Goal: Task Accomplishment & Management: Use online tool/utility

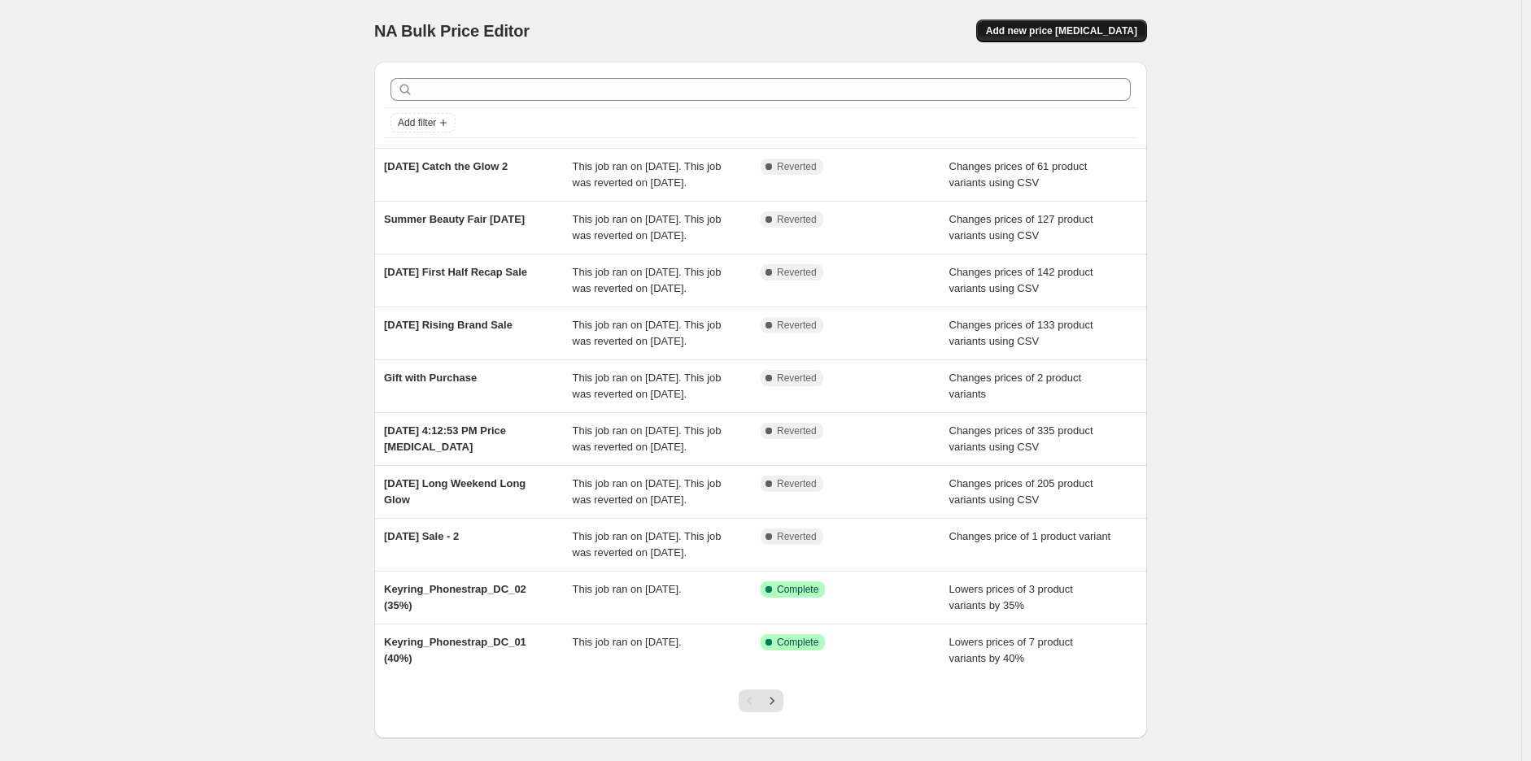
click at [1108, 30] on span "Add new price [MEDICAL_DATA]" at bounding box center [1061, 30] width 151 height 13
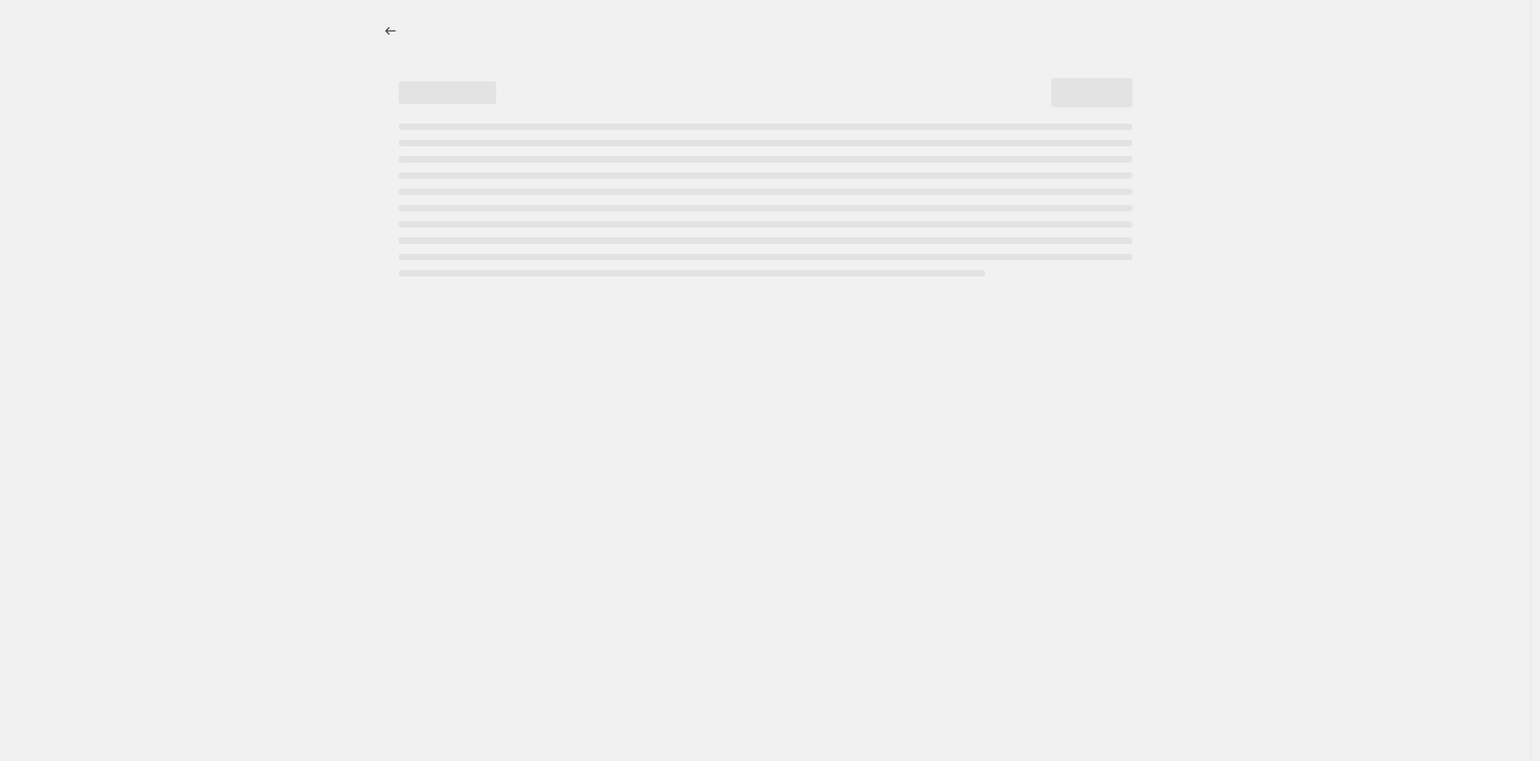
select select "percentage"
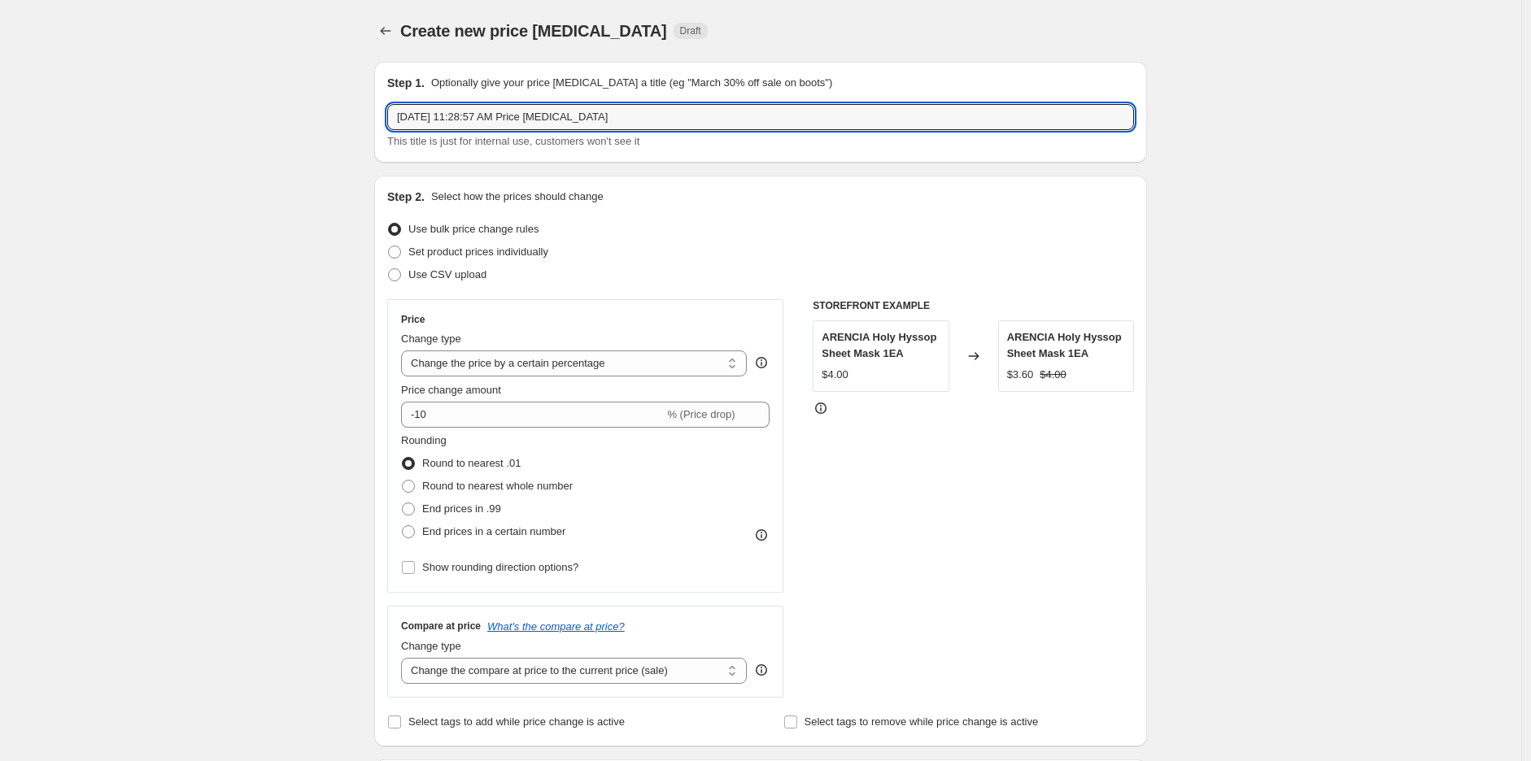
drag, startPoint x: 296, startPoint y: 82, endPoint x: -130, endPoint y: 75, distance: 426.3
click at [0, 75] on html "Home Settings Plans Skip to content Create new price [MEDICAL_DATA]. This page …" at bounding box center [765, 380] width 1531 height 761
type input "[DATE] [DATE] Sale"
click at [467, 285] on label "Use CSV upload" at bounding box center [436, 275] width 99 height 23
click at [389, 269] on input "Use CSV upload" at bounding box center [388, 268] width 1 height 1
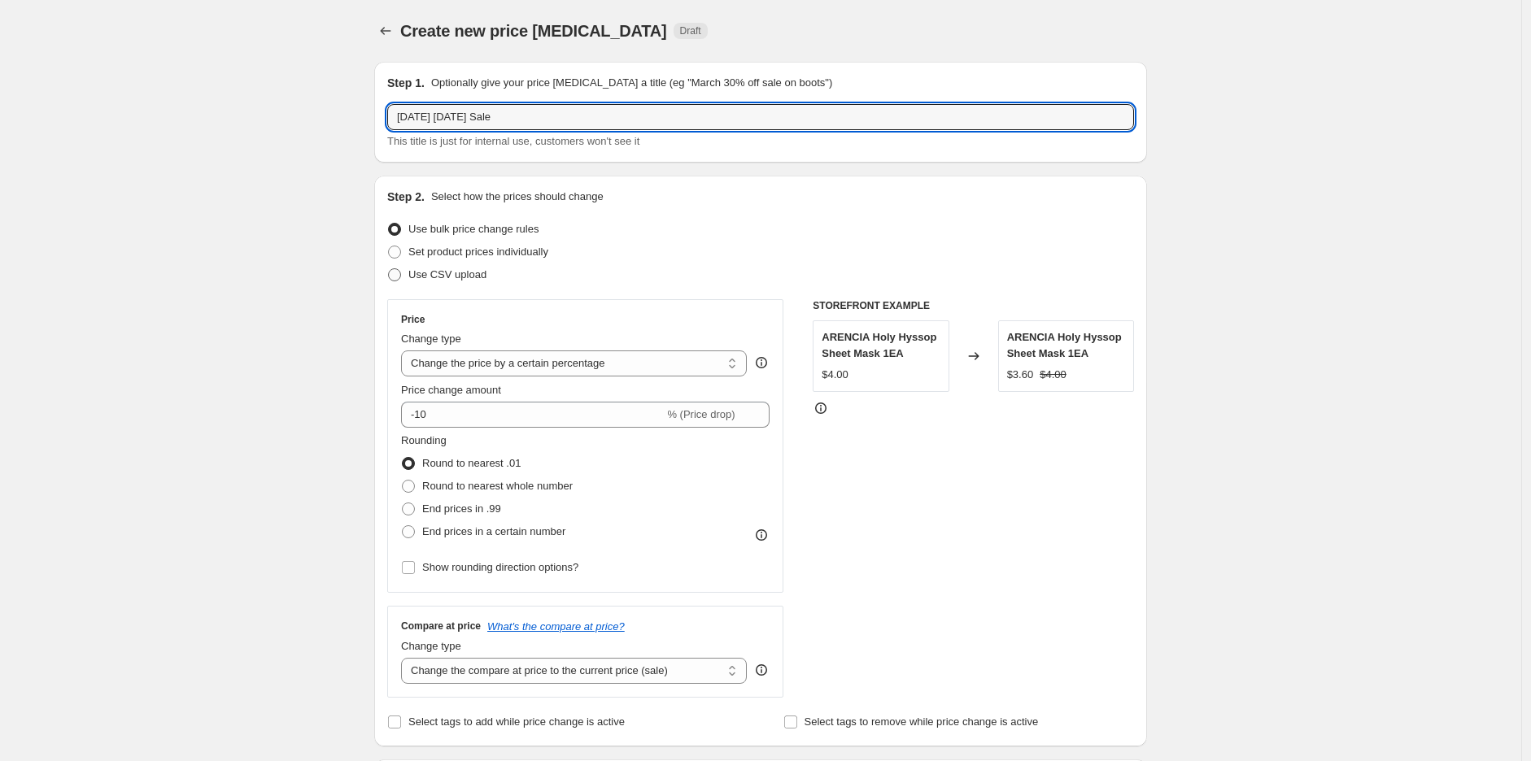
radio input "true"
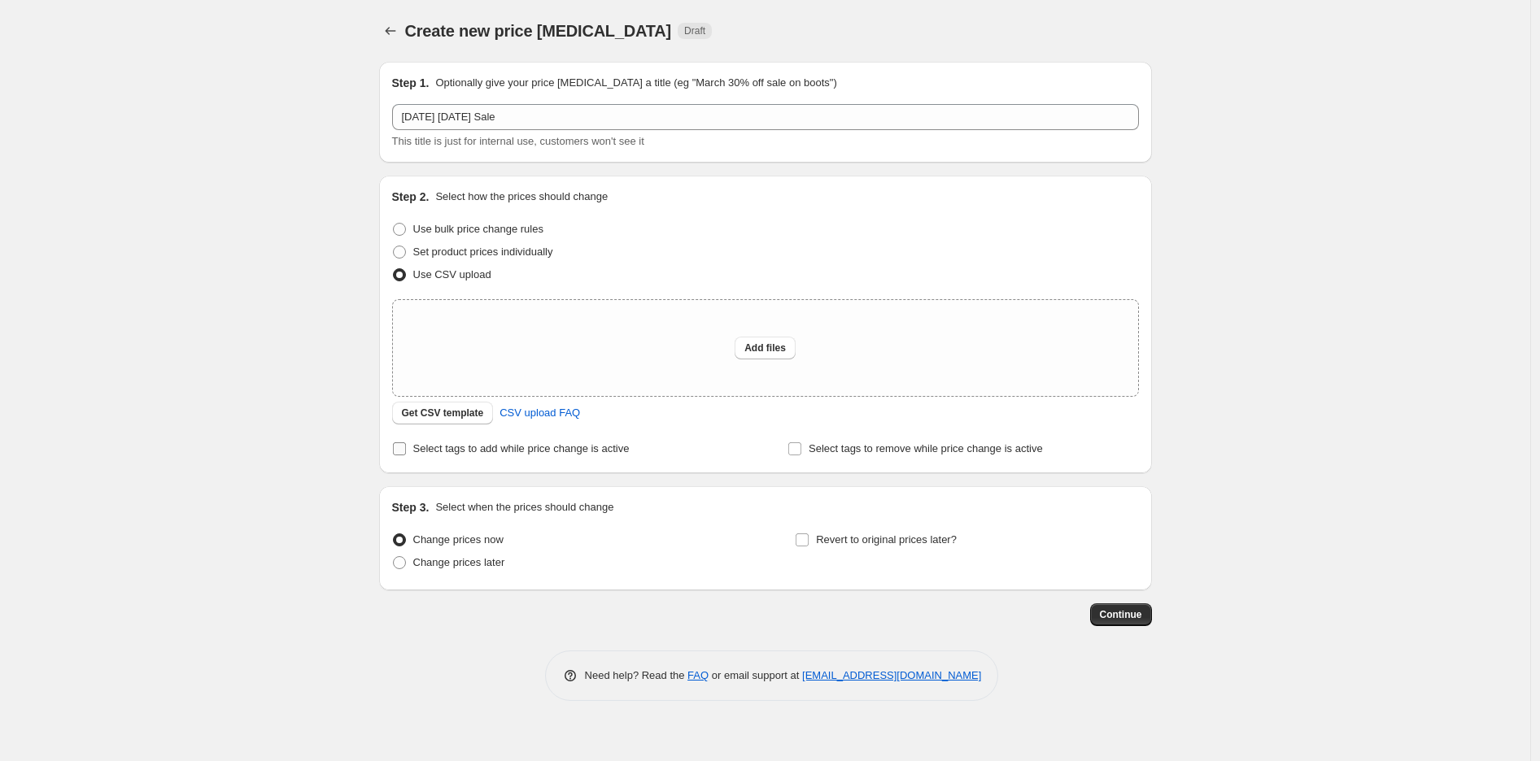
click at [525, 451] on span "Select tags to add while price change is active" at bounding box center [521, 449] width 216 height 12
click at [406, 451] on input "Select tags to add while price change is active" at bounding box center [399, 449] width 13 height 13
checkbox input "true"
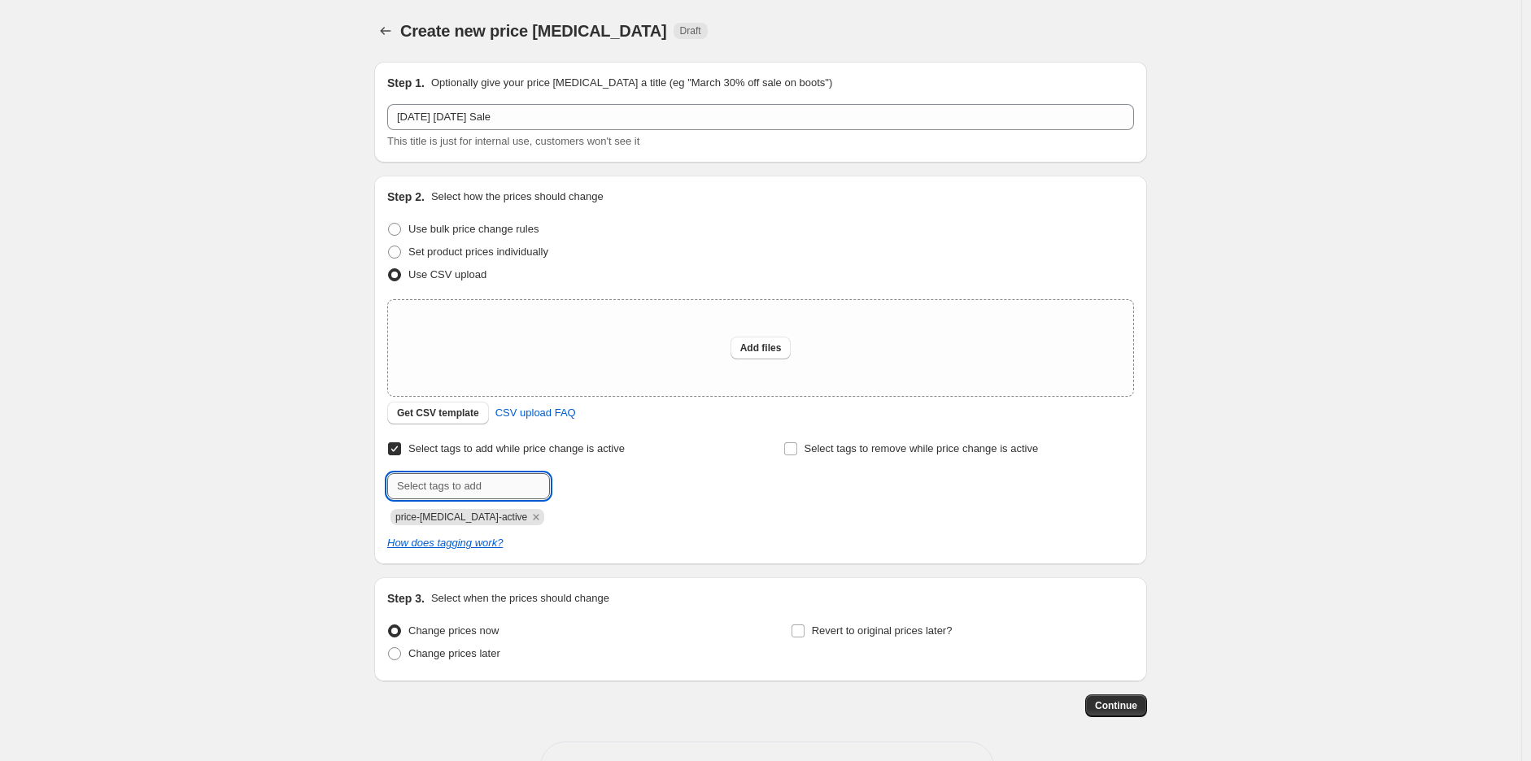
click at [509, 491] on input "text" at bounding box center [468, 486] width 163 height 26
type input "[DATE]_[DATE]"
click at [600, 491] on button "Add [DATE]_L..." at bounding box center [600, 484] width 93 height 23
click at [529, 521] on icon "Remove price-change-job-active" at bounding box center [536, 517] width 15 height 15
click at [229, 542] on div "Create new price [MEDICAL_DATA]. This page is ready Create new price [MEDICAL_D…" at bounding box center [760, 408] width 1521 height 817
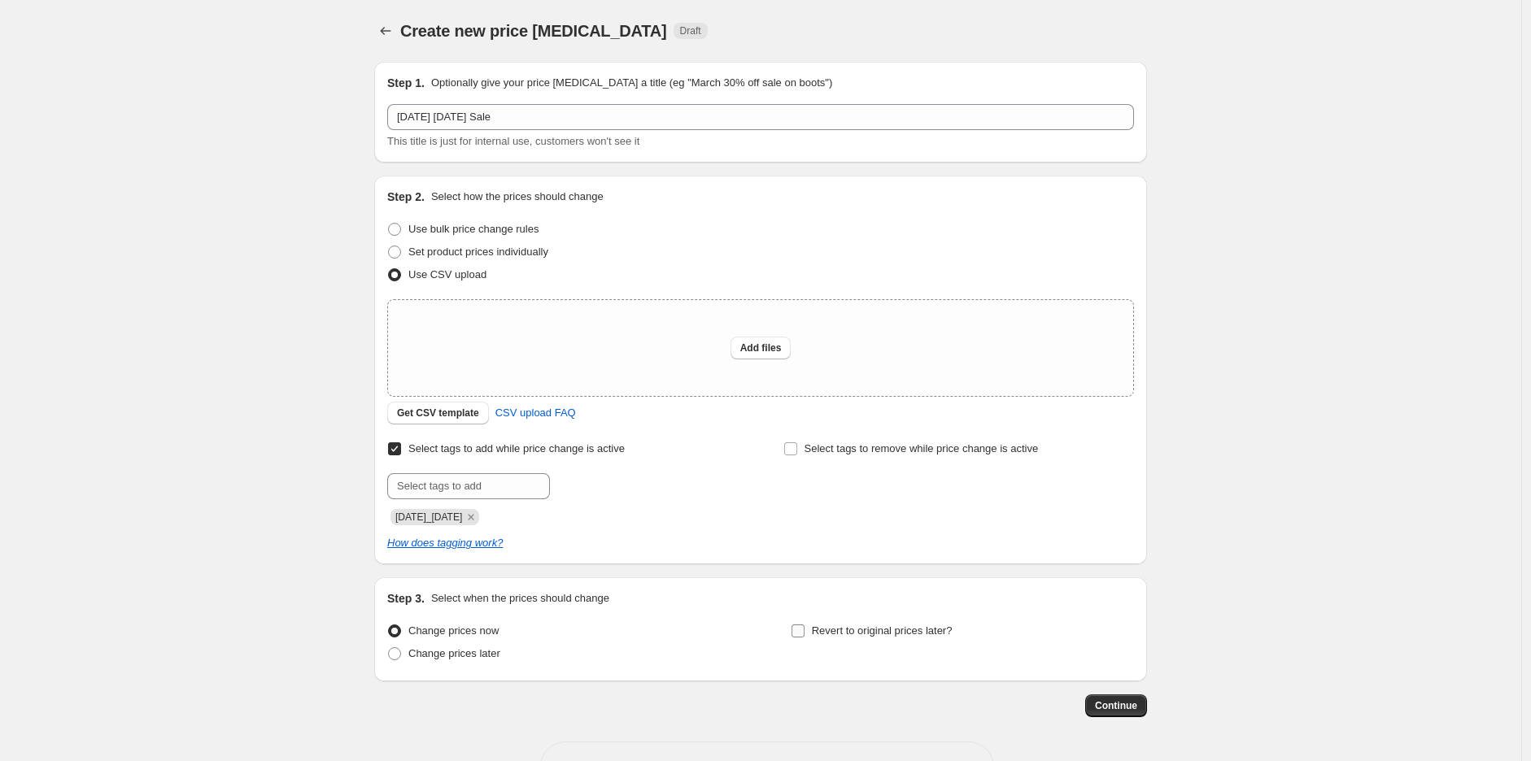
click at [857, 627] on span "Revert to original prices later?" at bounding box center [882, 631] width 141 height 12
click at [805, 627] on input "Revert to original prices later?" at bounding box center [798, 631] width 13 height 13
checkbox input "true"
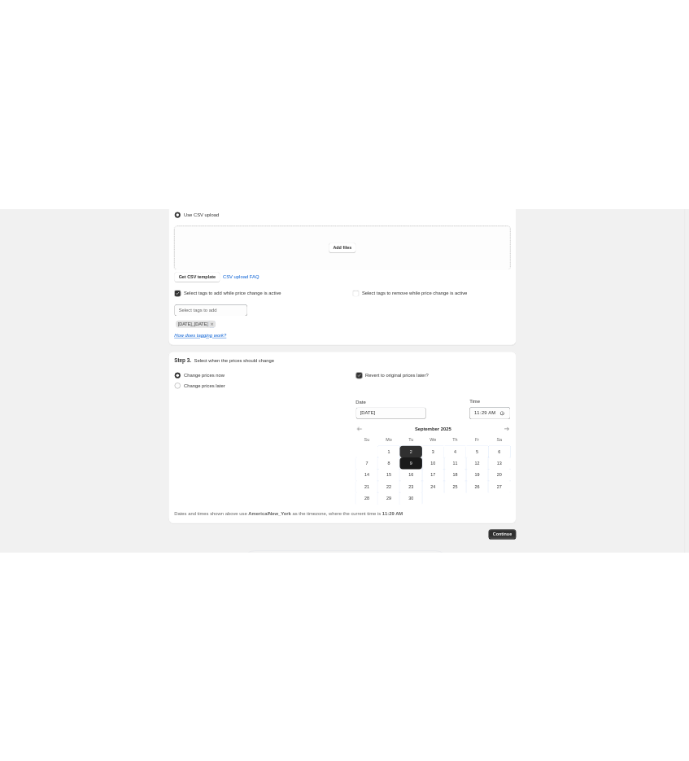
scroll to position [271, 0]
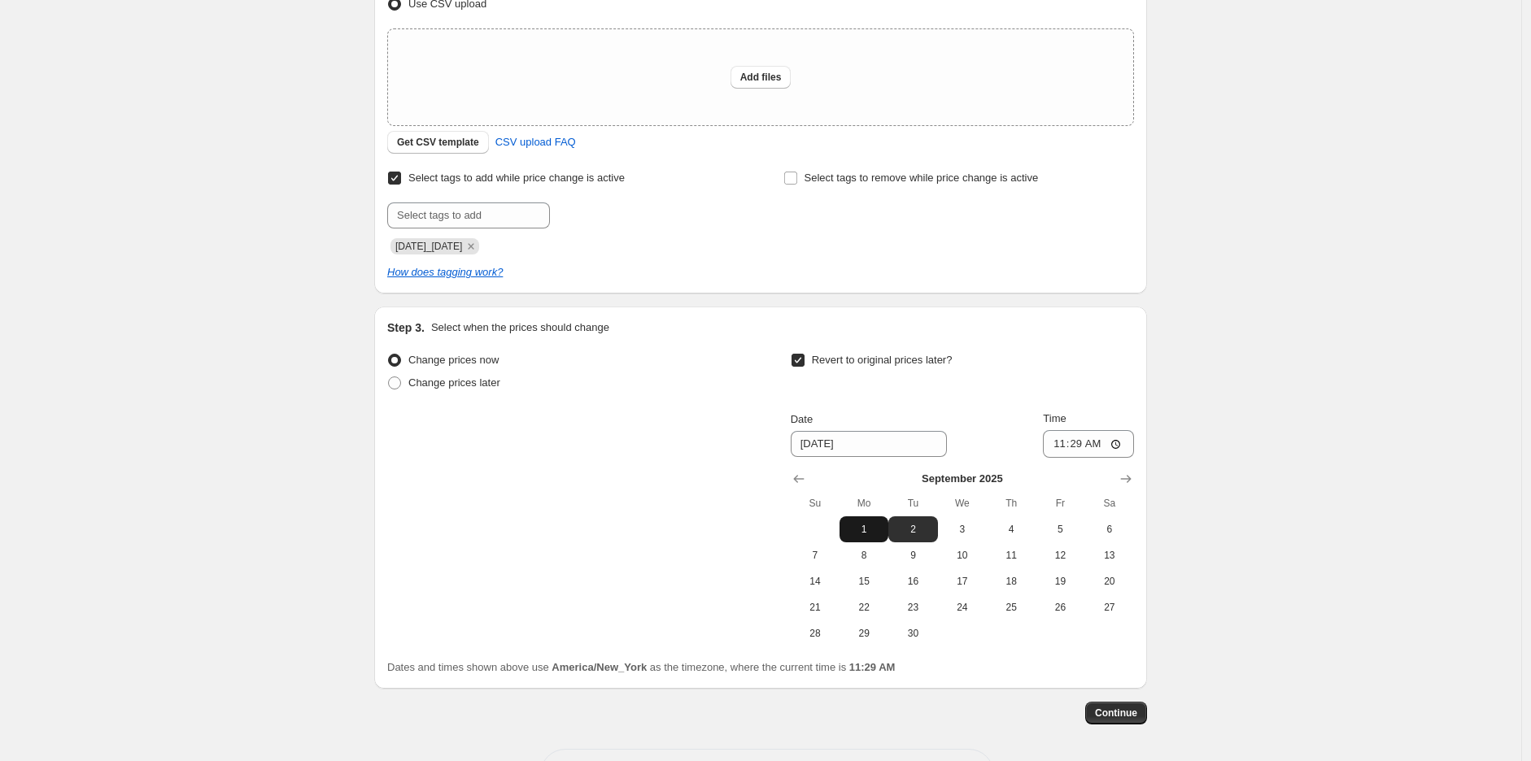
click at [868, 523] on span "1" at bounding box center [864, 529] width 36 height 13
type input "[DATE]"
click at [1121, 435] on input "11:29" at bounding box center [1088, 444] width 91 height 28
type input "22:10"
click at [1258, 418] on div "Create new price [MEDICAL_DATA]. This page is ready Create new price [MEDICAL_D…" at bounding box center [760, 276] width 1521 height 1095
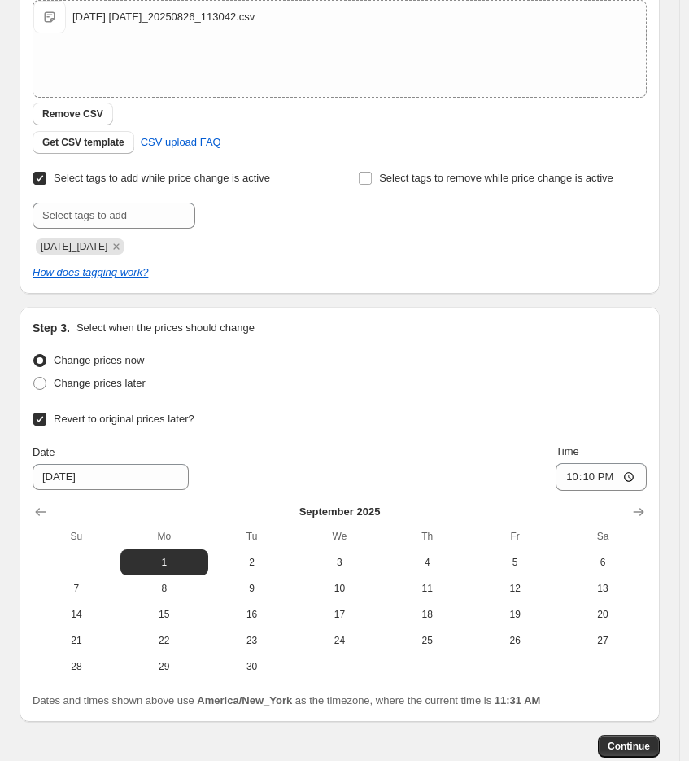
scroll to position [361, 0]
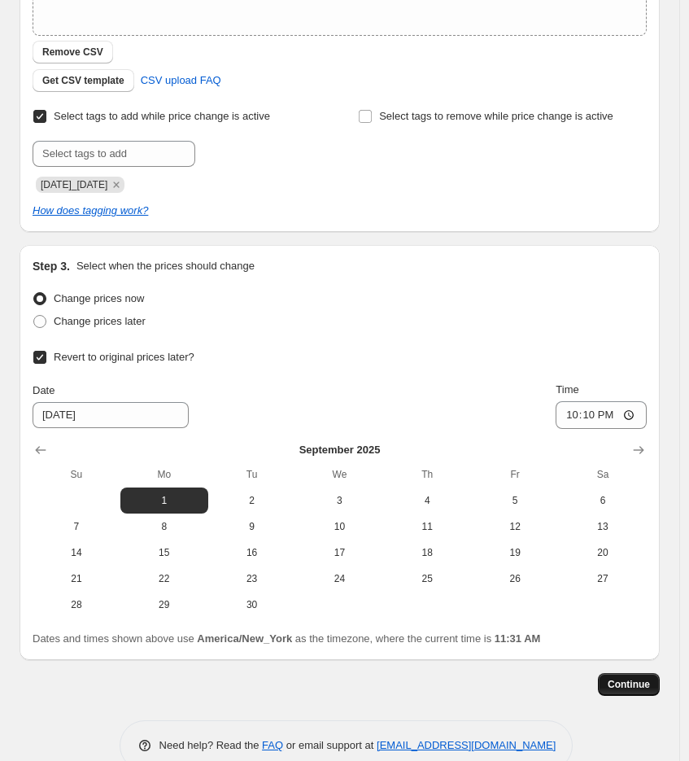
click at [640, 678] on span "Continue" at bounding box center [629, 684] width 42 height 13
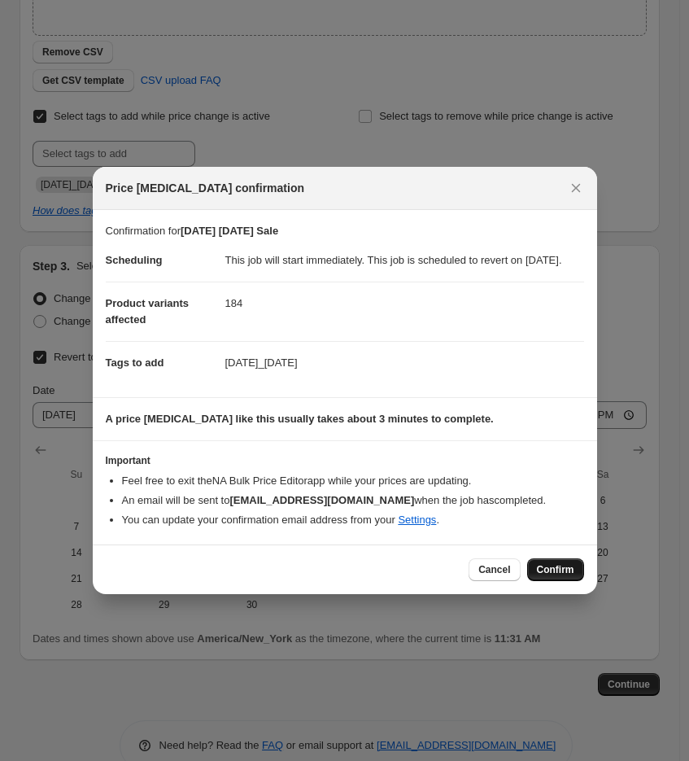
click at [542, 576] on span "Confirm" at bounding box center [555, 569] width 37 height 13
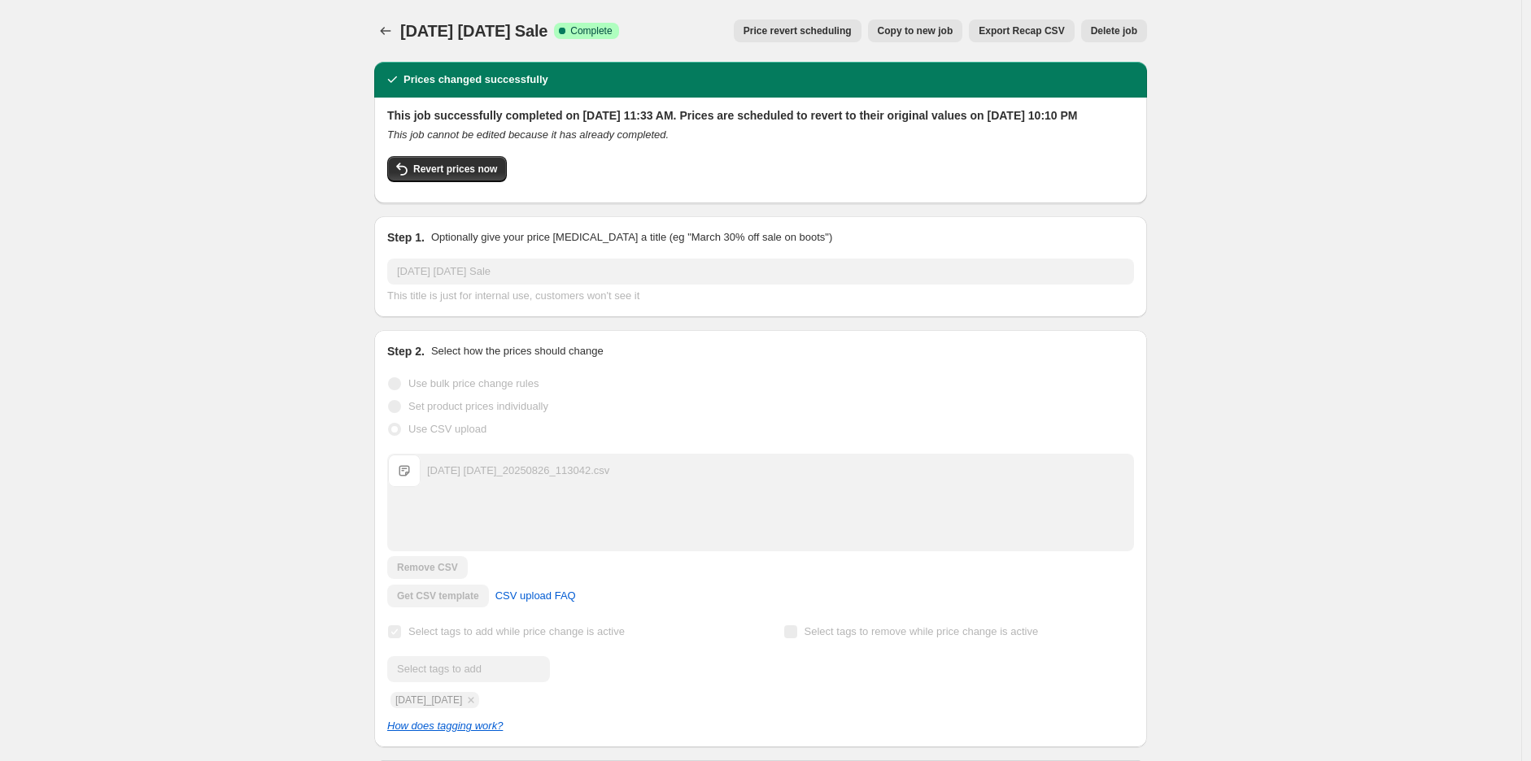
scroll to position [632, 0]
